Goal: Information Seeking & Learning: Learn about a topic

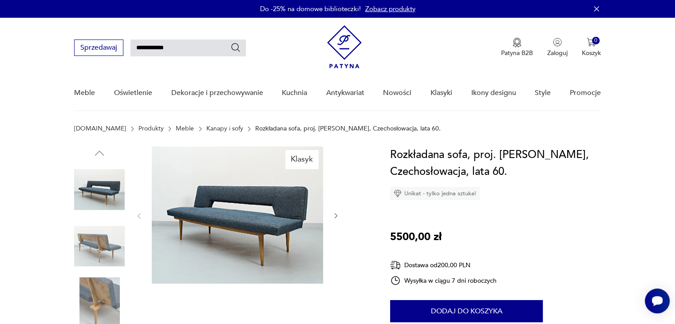
type input "**********"
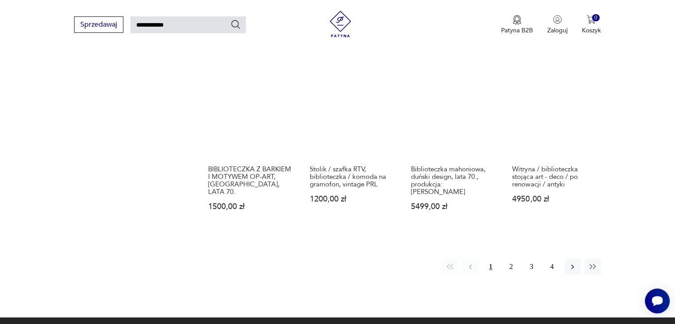
scroll to position [653, 0]
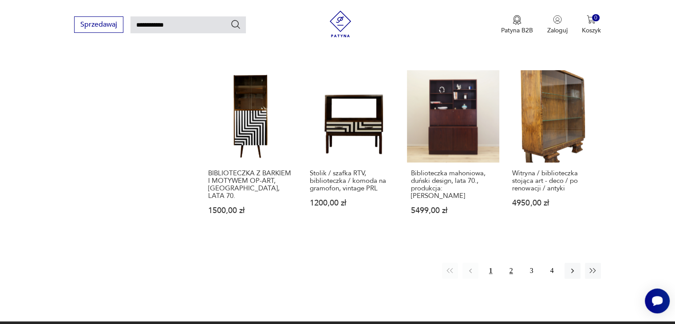
click at [512, 263] on button "2" at bounding box center [511, 271] width 16 height 16
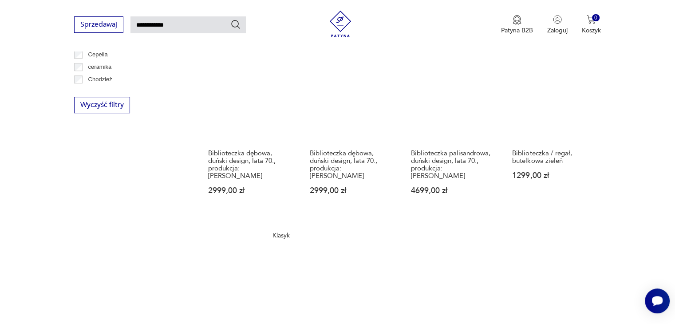
scroll to position [653, 0]
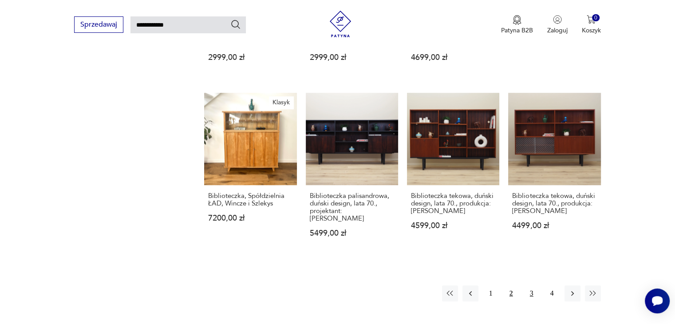
click at [530, 285] on button "3" at bounding box center [531, 293] width 16 height 16
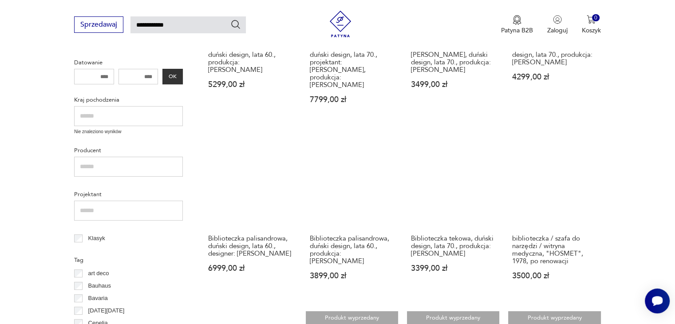
scroll to position [253, 0]
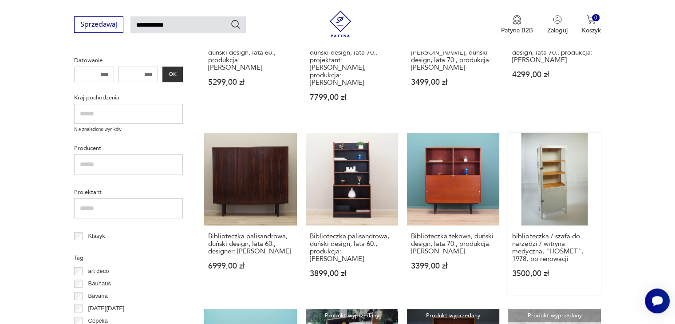
click at [570, 165] on link "biblioteczka / szafa do narzędzi / witryna medyczna, "HOSMET", 1978, po renowac…" at bounding box center [554, 213] width 92 height 161
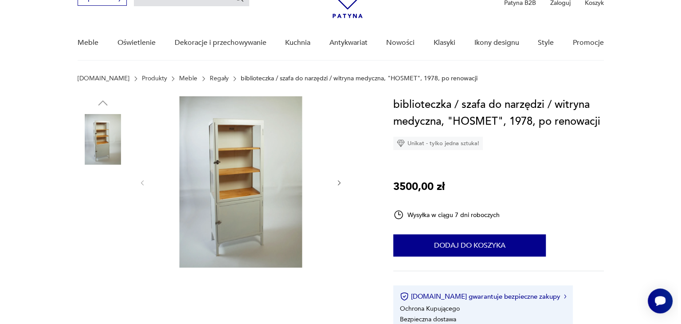
scroll to position [89, 0]
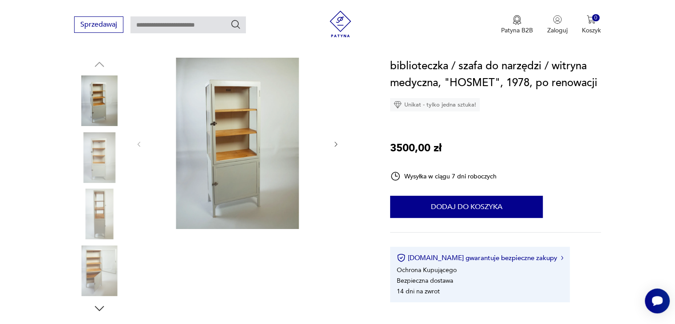
click at [252, 156] on img at bounding box center [237, 143] width 171 height 171
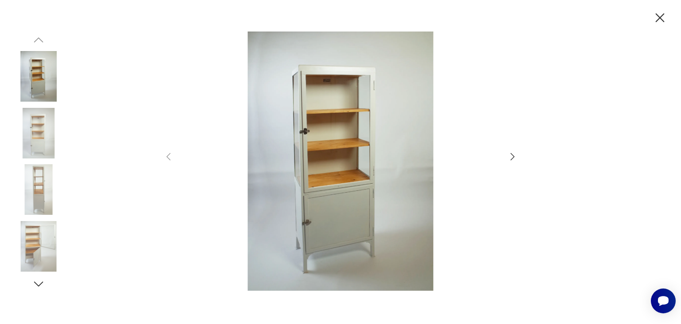
click at [509, 158] on icon "button" at bounding box center [512, 156] width 11 height 11
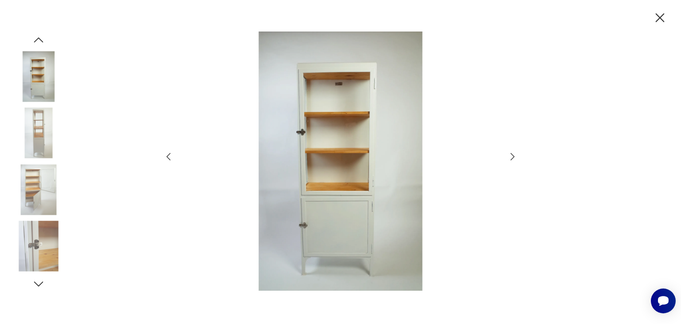
click at [509, 158] on icon "button" at bounding box center [512, 156] width 11 height 11
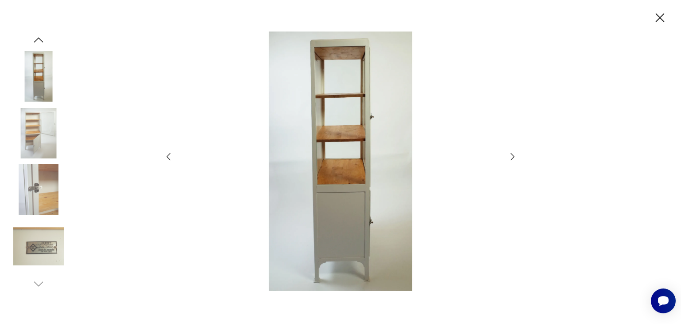
click at [509, 158] on icon "button" at bounding box center [512, 156] width 11 height 11
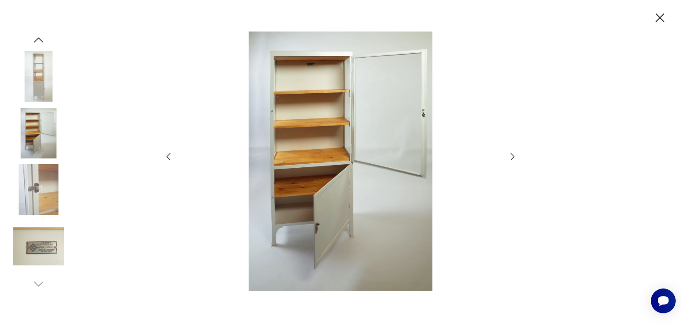
click at [509, 158] on icon "button" at bounding box center [512, 156] width 11 height 11
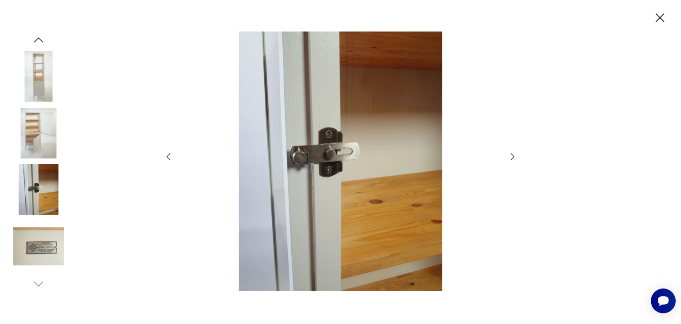
click at [509, 158] on icon "button" at bounding box center [512, 156] width 11 height 11
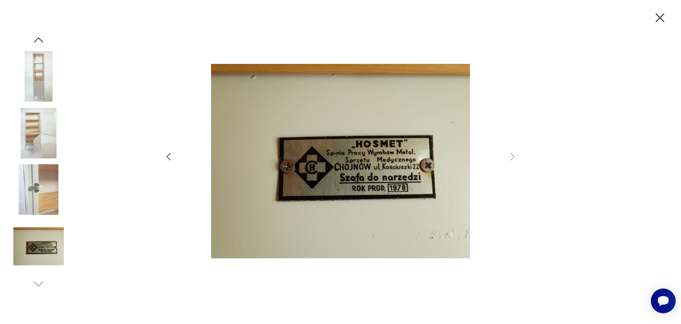
type input "**********"
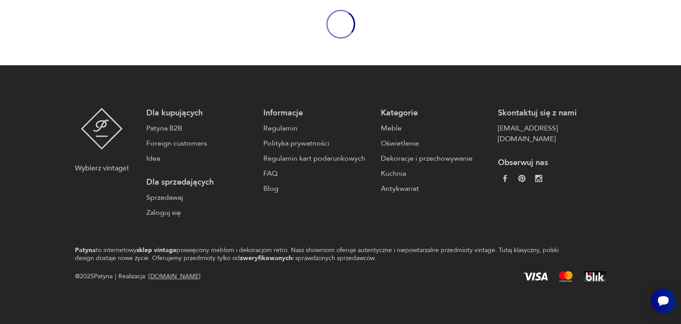
scroll to position [253, 0]
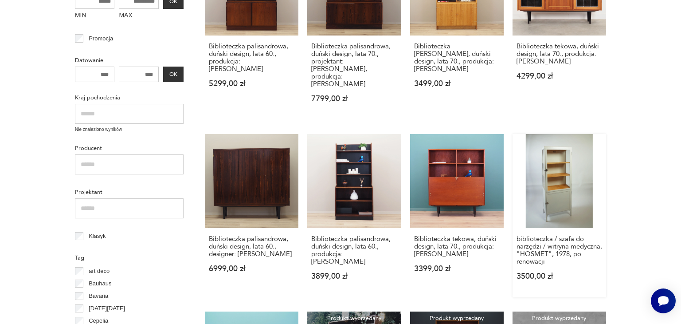
click at [574, 160] on link "biblioteczka / szafa do narzędzi / witryna medyczna, "HOSMET", 1978, po renowac…" at bounding box center [560, 215] width 94 height 163
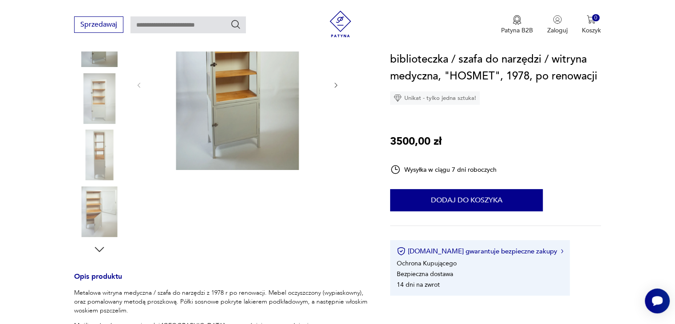
scroll to position [89, 0]
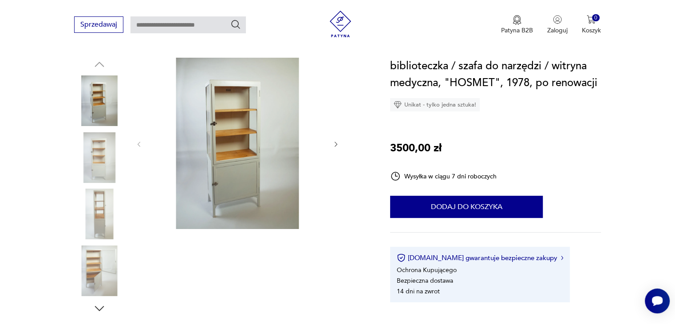
click at [236, 161] on img at bounding box center [237, 143] width 171 height 171
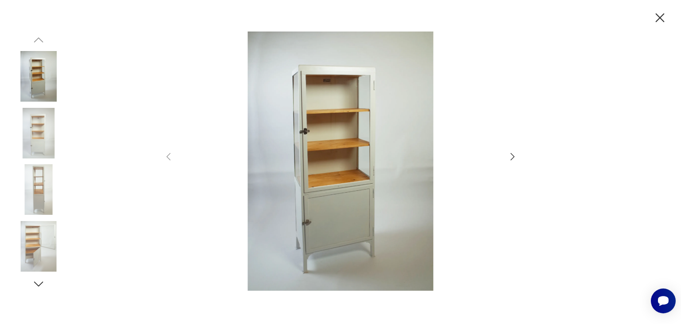
click at [515, 156] on icon "button" at bounding box center [512, 156] width 11 height 11
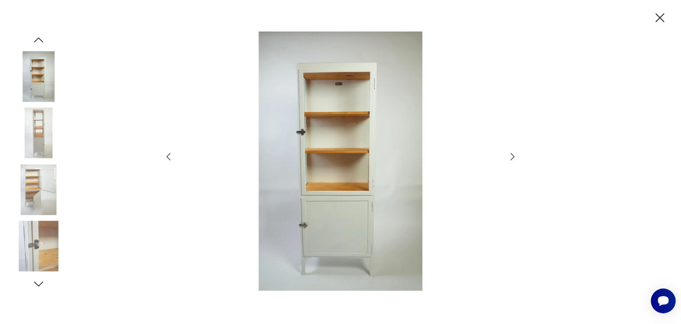
click at [658, 20] on icon "button" at bounding box center [660, 17] width 9 height 9
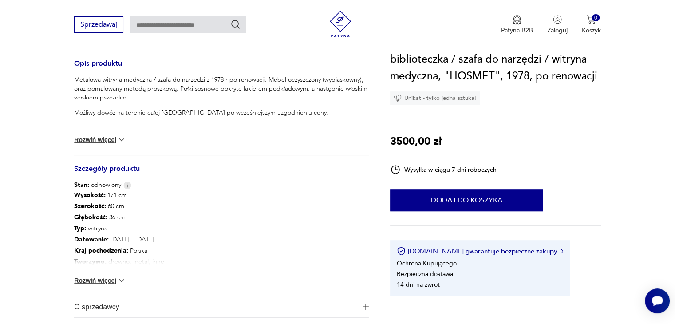
scroll to position [444, 0]
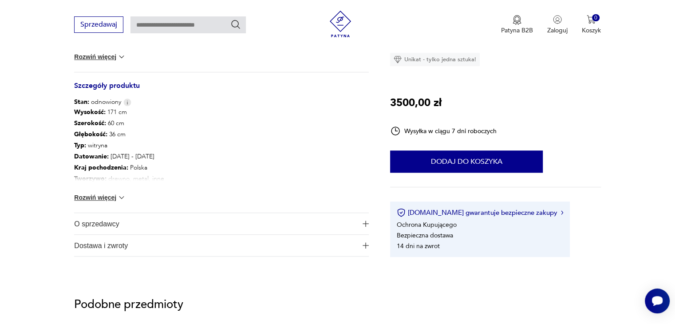
click at [111, 196] on button "Rozwiń więcej" at bounding box center [99, 197] width 51 height 9
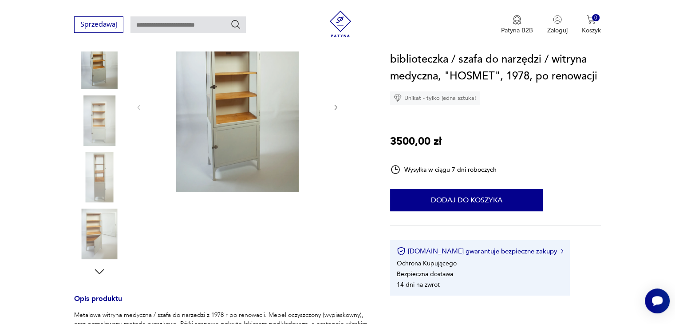
scroll to position [89, 0]
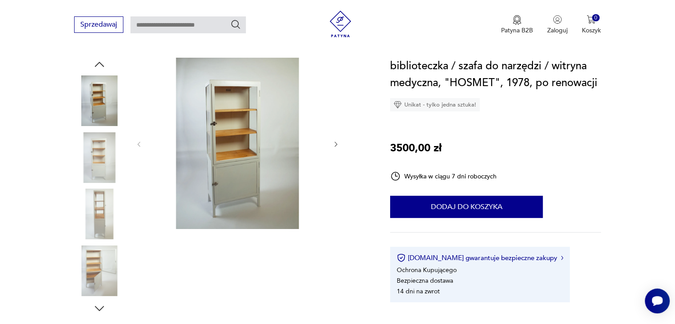
click at [254, 154] on img at bounding box center [237, 143] width 171 height 171
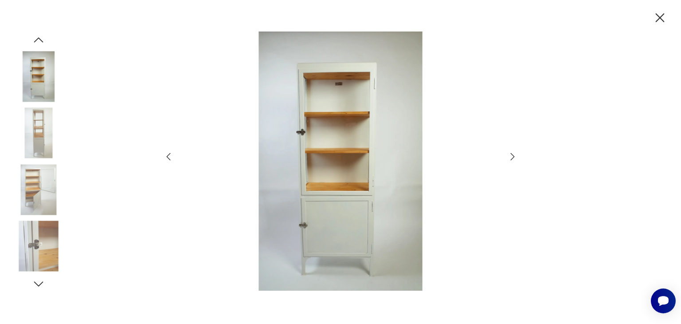
click at [513, 153] on icon "button" at bounding box center [512, 156] width 11 height 11
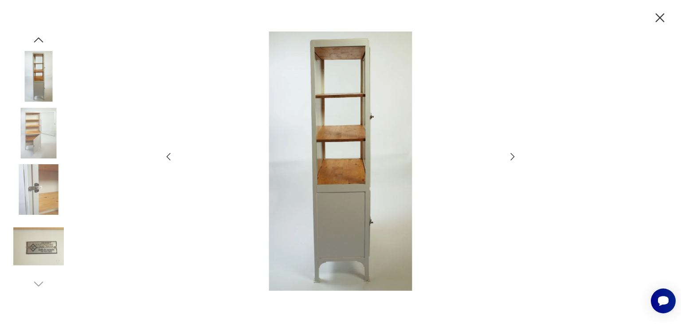
click at [513, 153] on icon "button" at bounding box center [512, 156] width 11 height 11
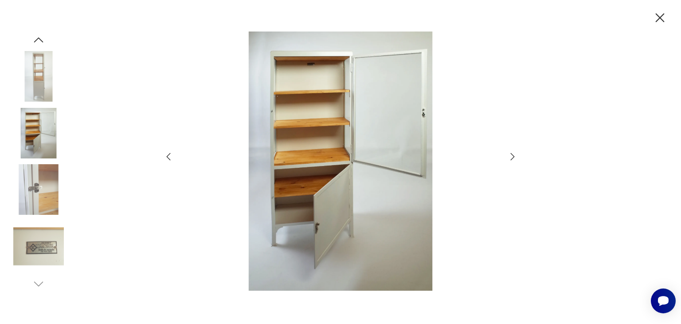
click at [513, 153] on icon "button" at bounding box center [512, 156] width 11 height 11
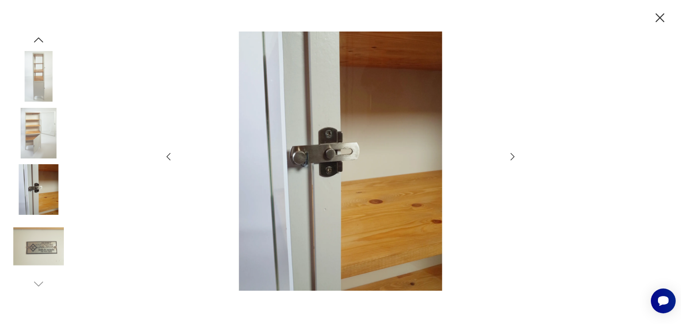
click at [513, 153] on icon "button" at bounding box center [512, 156] width 11 height 11
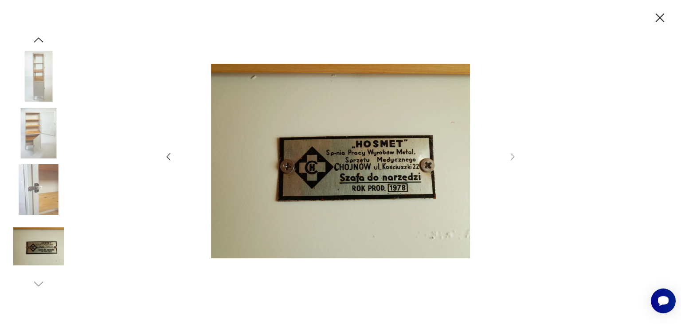
click at [664, 20] on icon "button" at bounding box center [661, 18] width 16 height 16
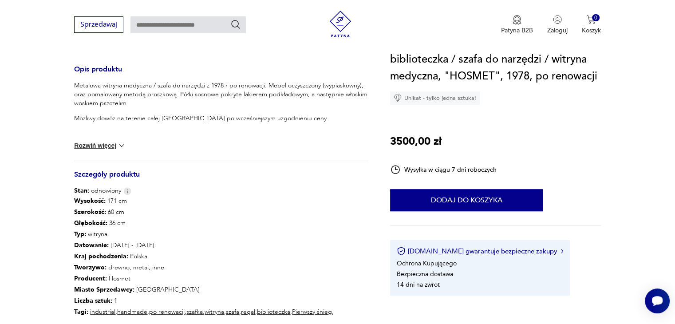
scroll to position [0, 0]
